Goal: Navigation & Orientation: Find specific page/section

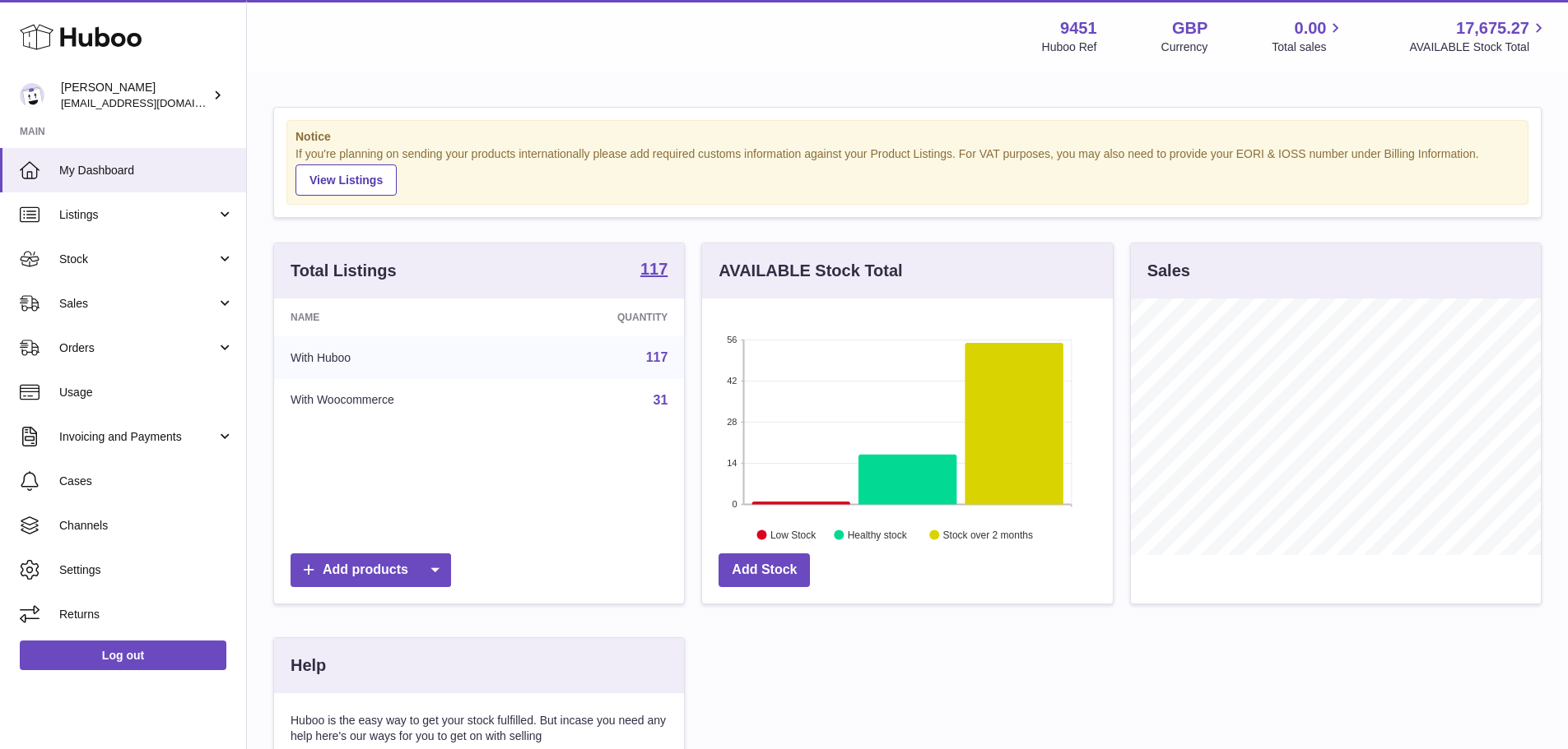
scroll to position [257, 415]
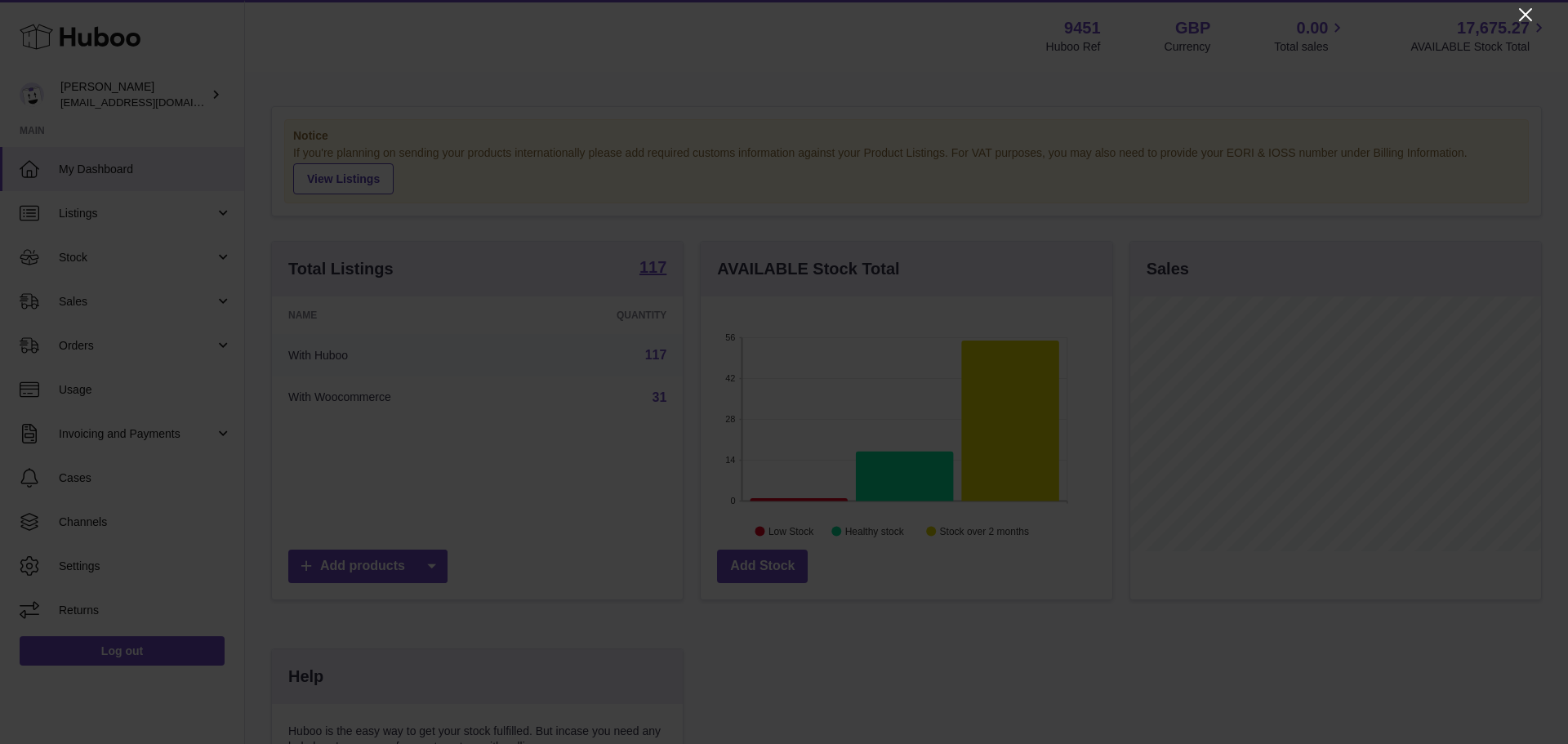
click at [1522, 11] on icon "Close" at bounding box center [1526, 15] width 13 height 13
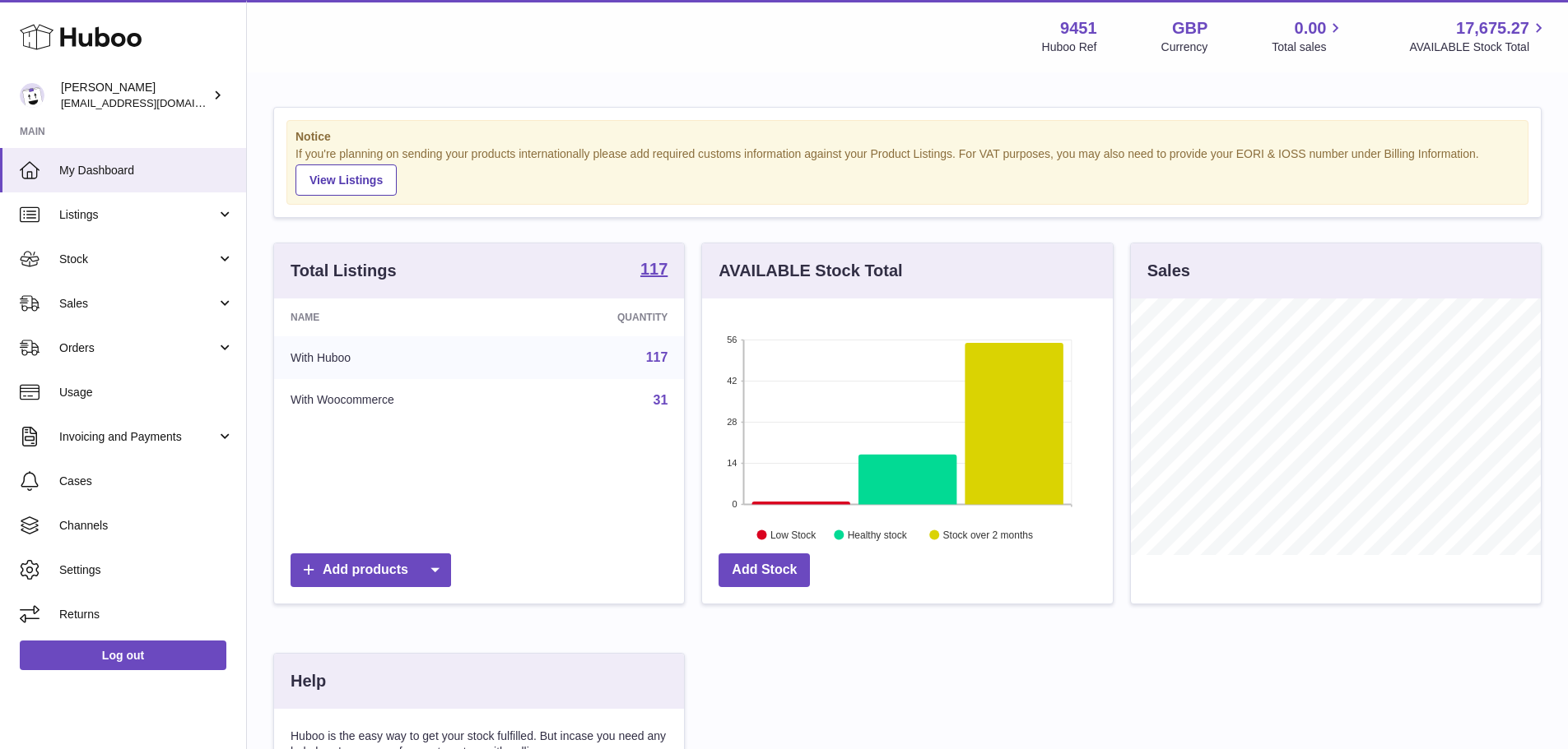
scroll to position [822292, 822498]
click at [124, 297] on span "Sales" at bounding box center [138, 304] width 157 height 15
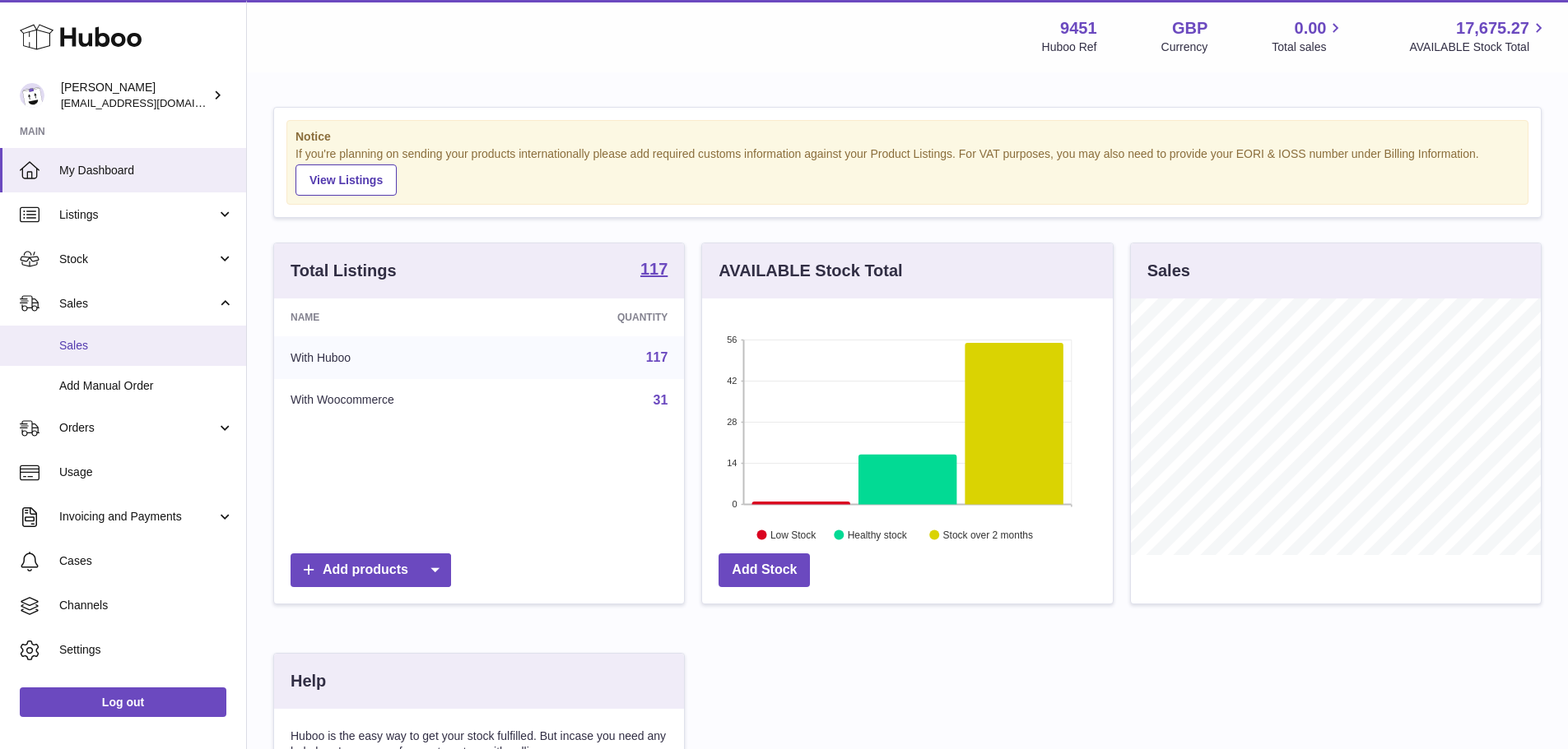
click at [116, 343] on span "Sales" at bounding box center [146, 346] width 174 height 15
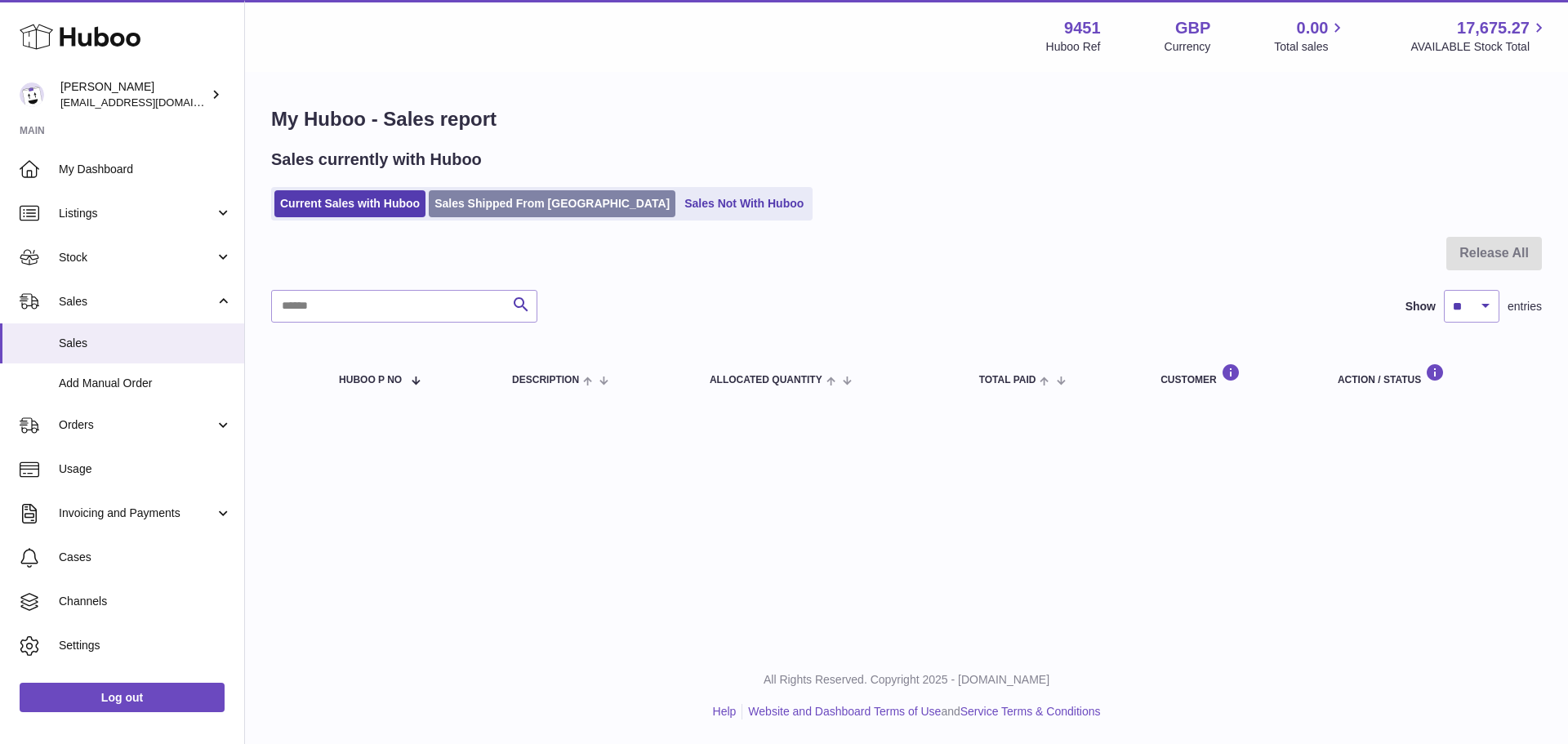
click at [551, 199] on link "Sales Shipped From [GEOGRAPHIC_DATA]" at bounding box center [553, 204] width 247 height 27
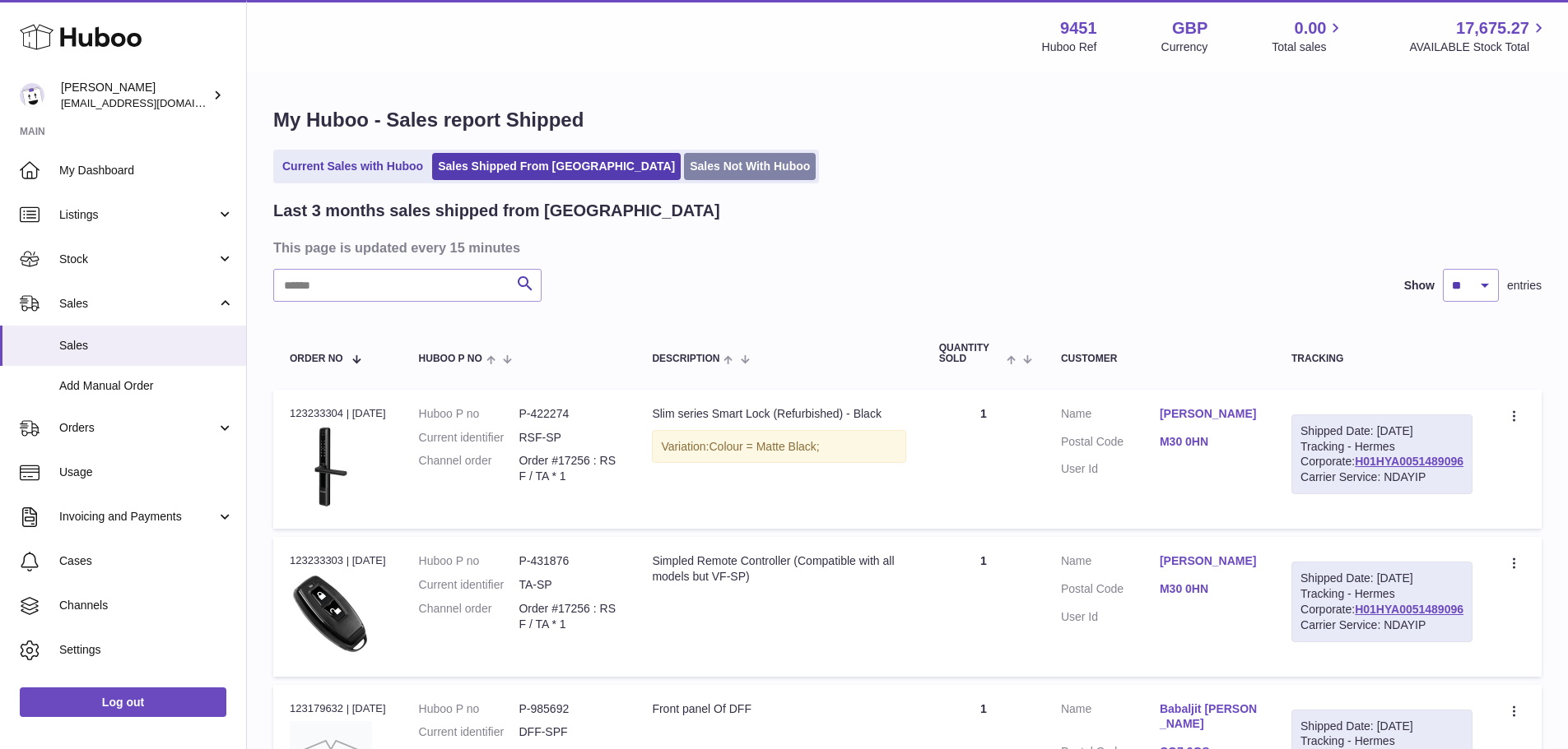
click at [687, 164] on link "Sales Not With Huboo" at bounding box center [749, 167] width 132 height 27
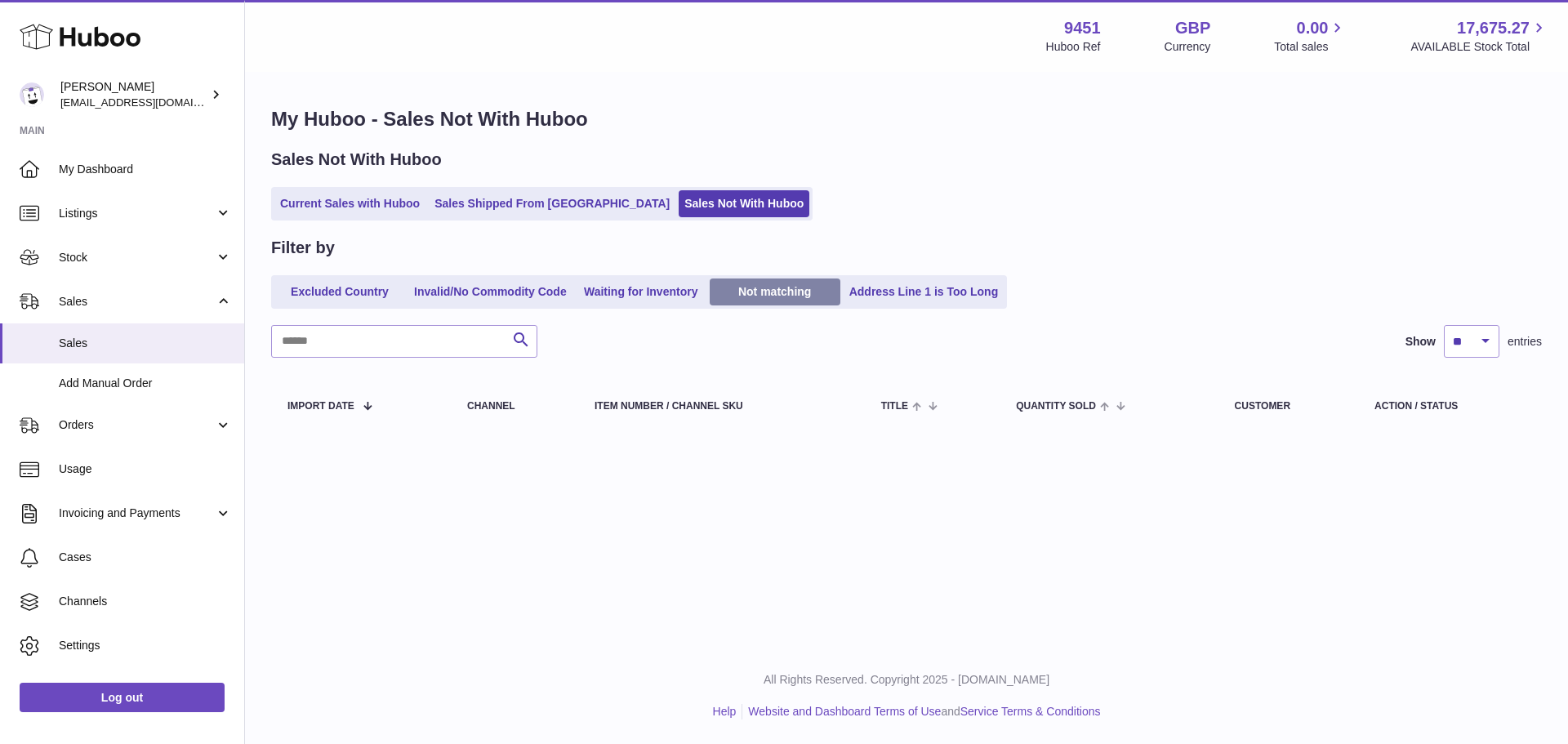
click at [779, 296] on link "Not matching" at bounding box center [774, 292] width 131 height 27
click at [672, 295] on link "Waiting for Inventory" at bounding box center [641, 292] width 131 height 27
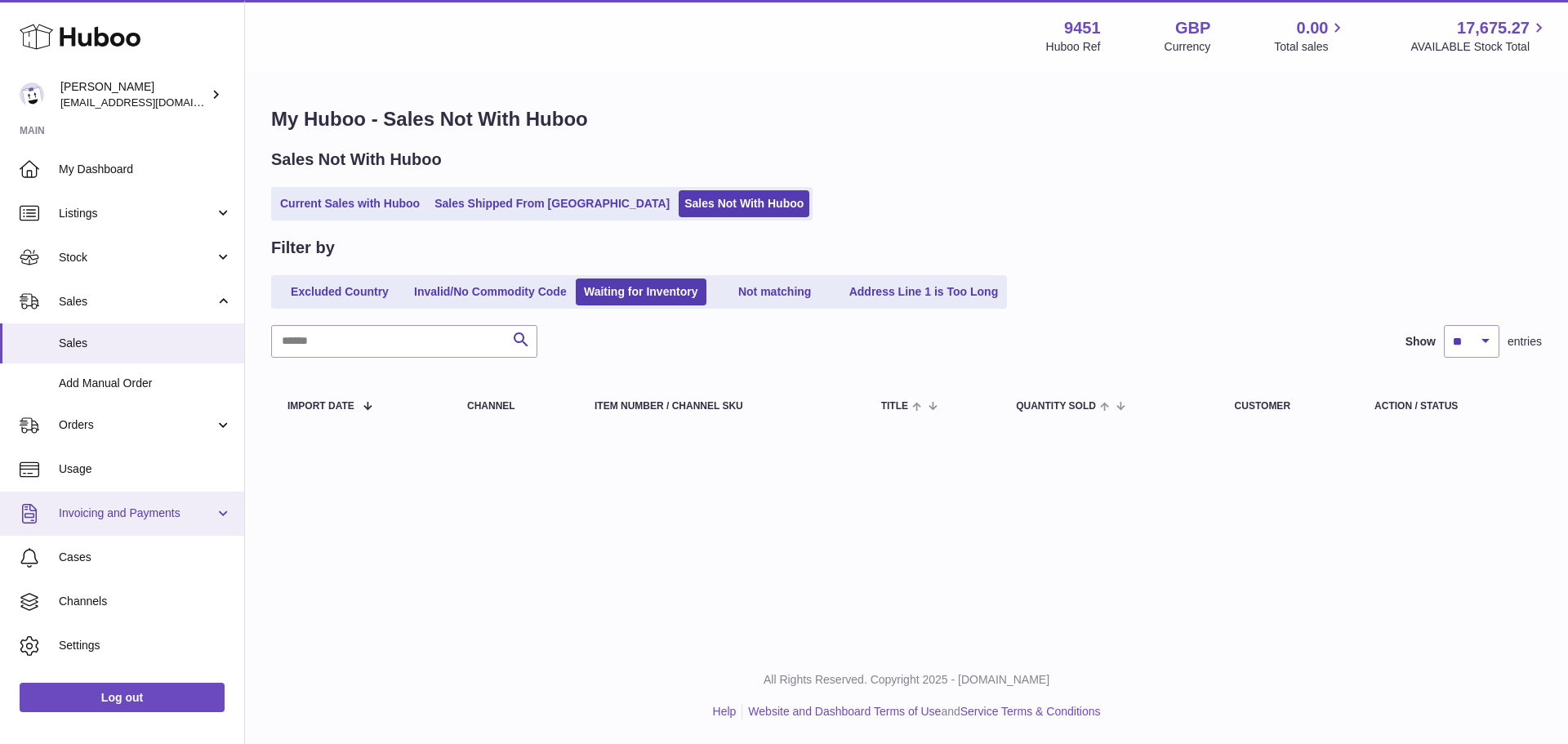
click at [104, 508] on span "Invoicing and Payments" at bounding box center [137, 514] width 156 height 15
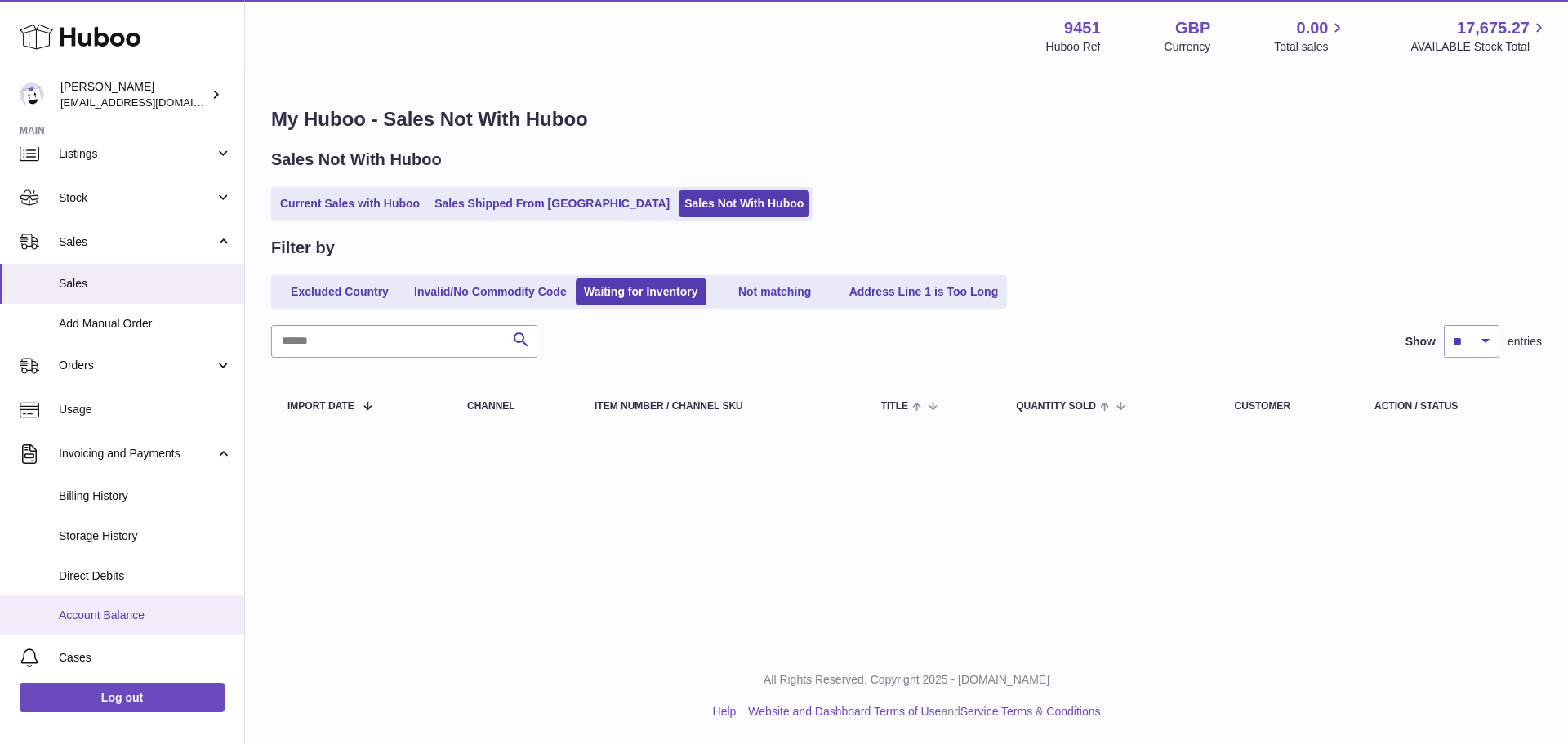
scroll to position [81, 0]
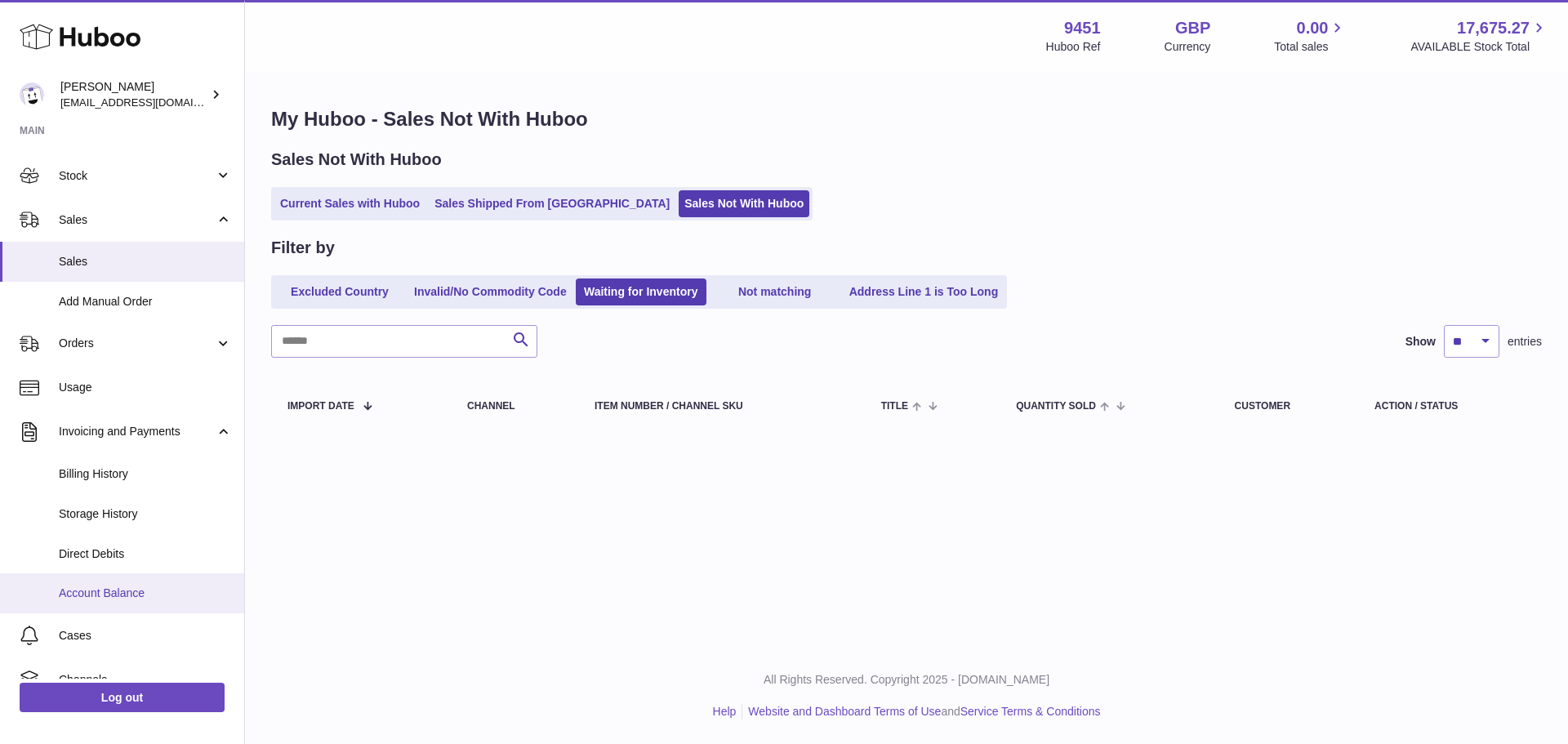
click at [142, 586] on span "Account Balance" at bounding box center [145, 594] width 173 height 15
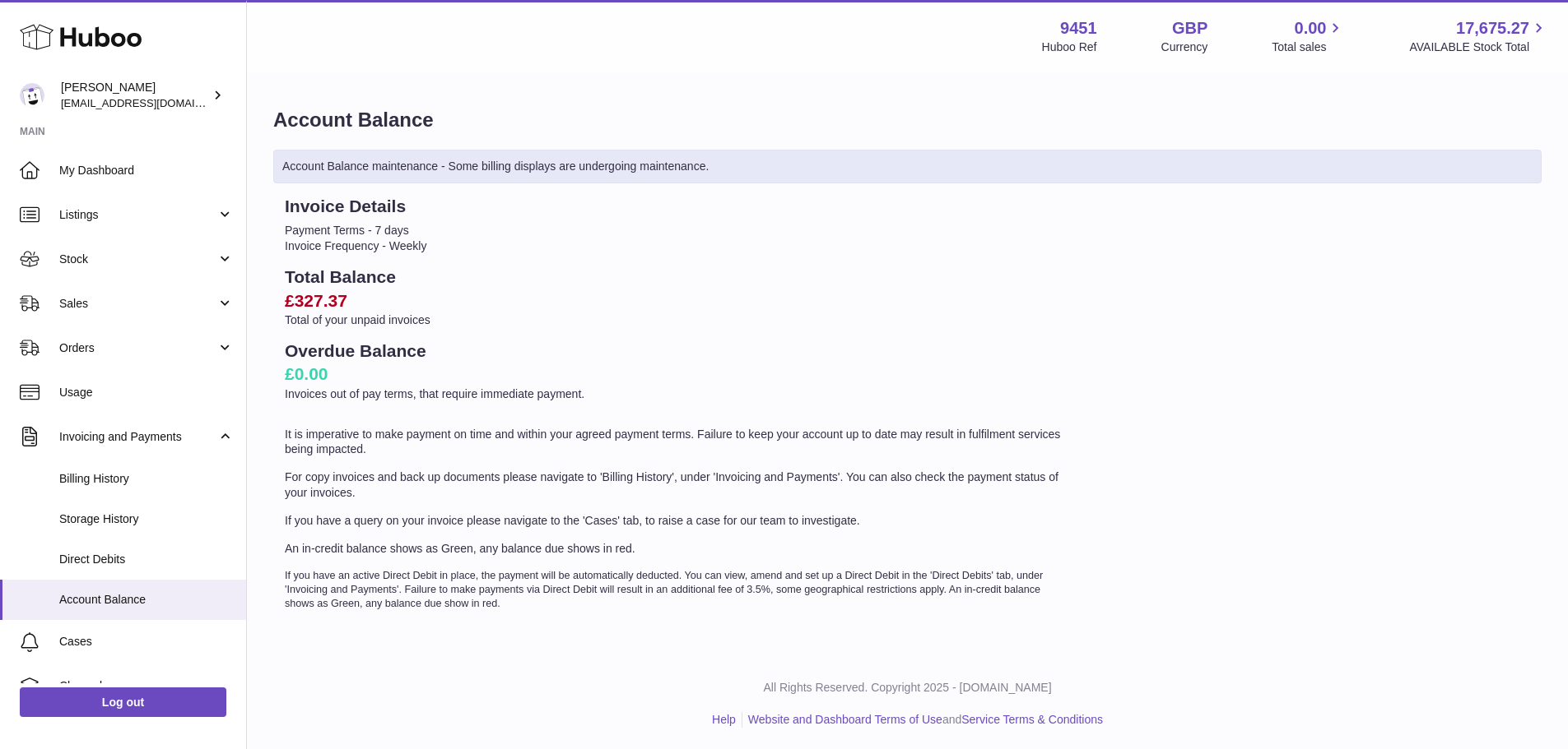
click at [664, 224] on li "Payment Terms - 7 days" at bounding box center [676, 231] width 783 height 15
